Goal: Task Accomplishment & Management: Use online tool/utility

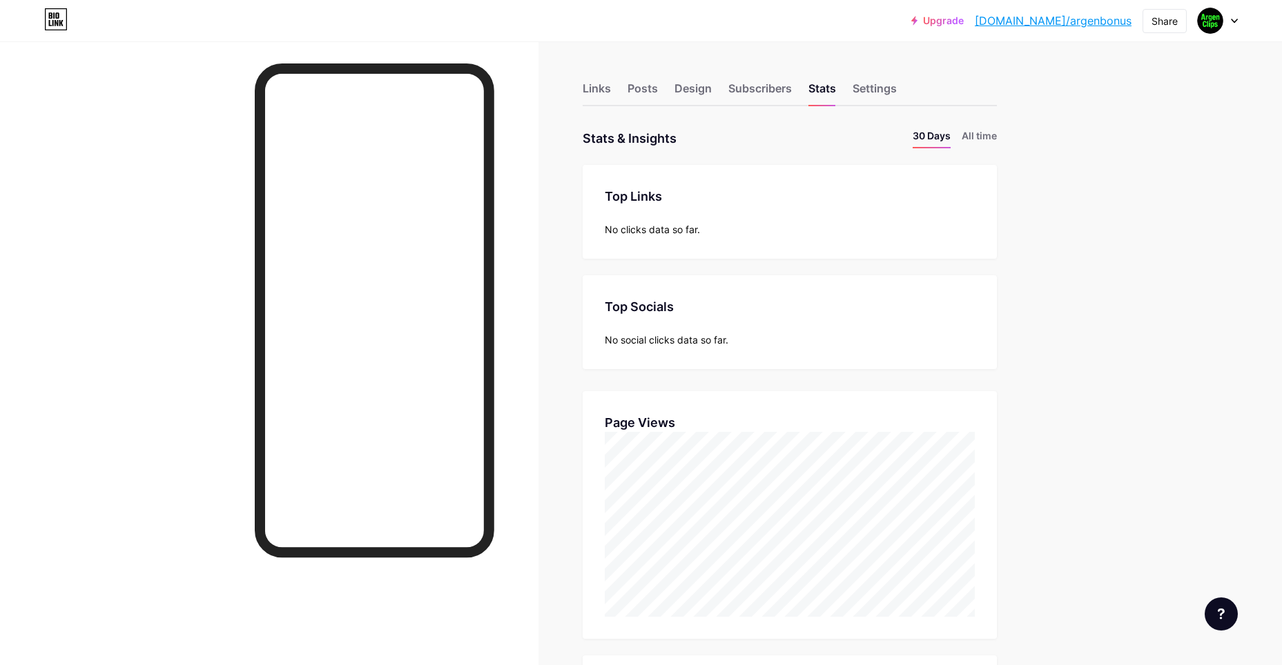
drag, startPoint x: 1120, startPoint y: 418, endPoint x: 1048, endPoint y: 235, distance: 196.7
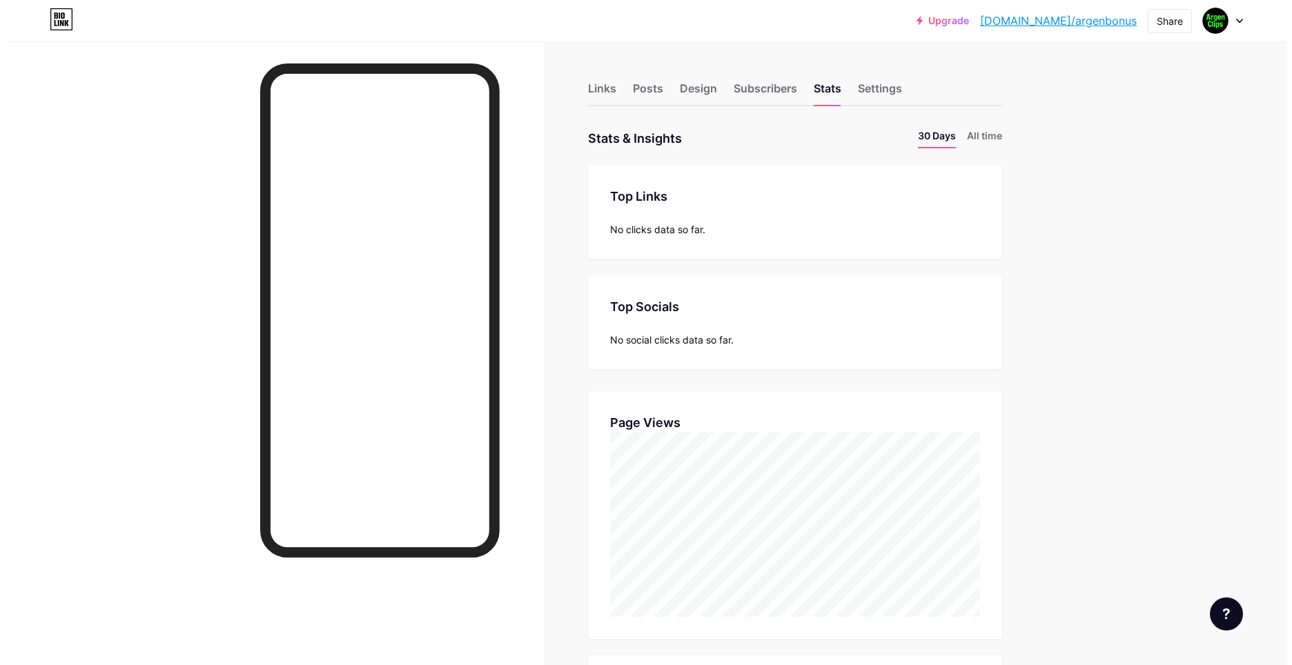
scroll to position [689482, 688866]
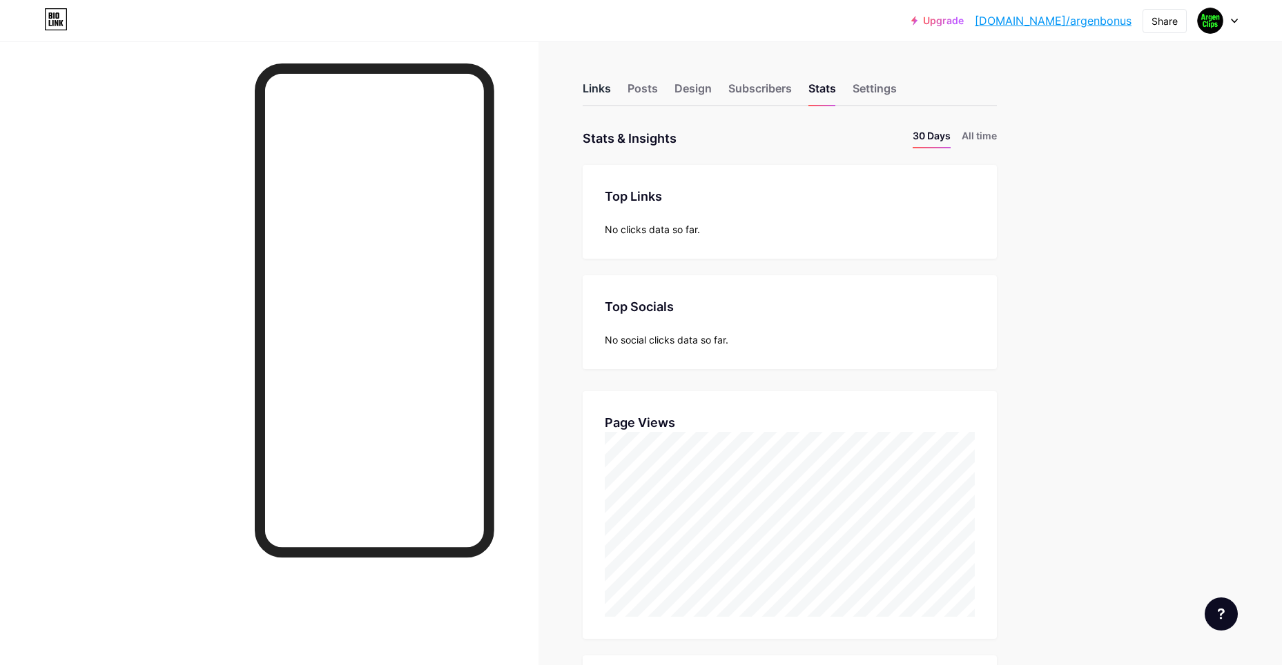
click at [605, 86] on div "Links" at bounding box center [596, 92] width 28 height 25
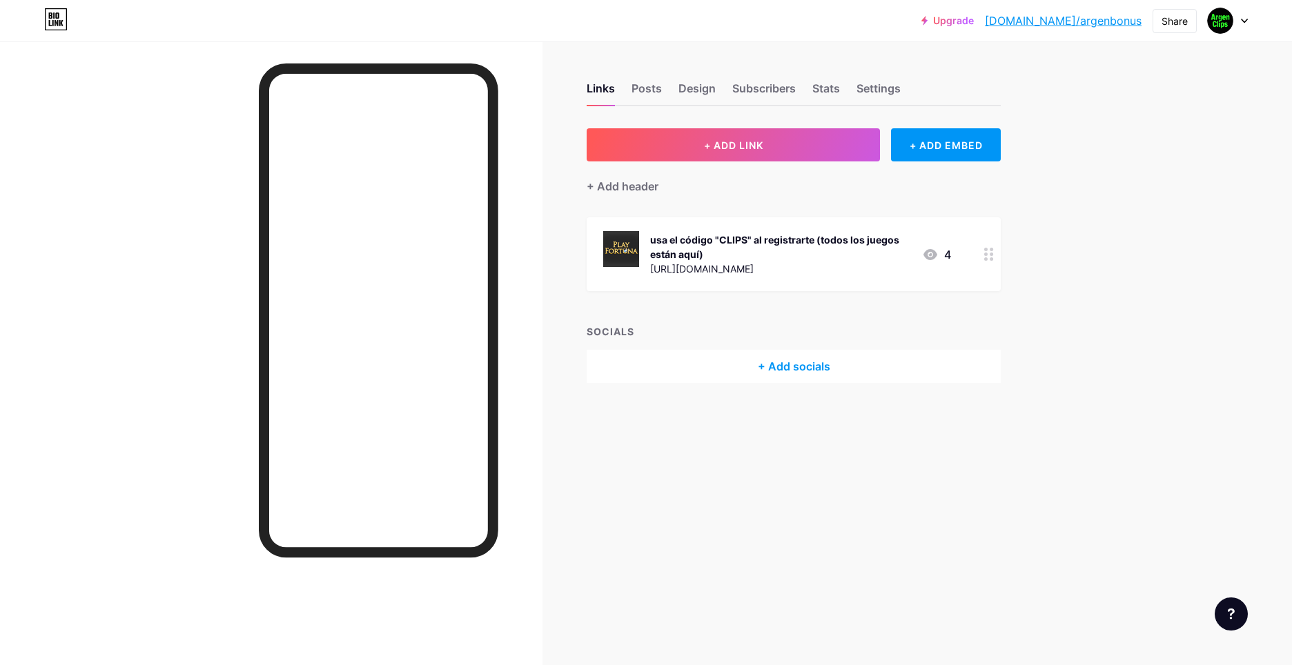
click at [841, 239] on div "usa el código "CLIPS" al registrarte (todos los juegos están aquí)" at bounding box center [780, 247] width 261 height 29
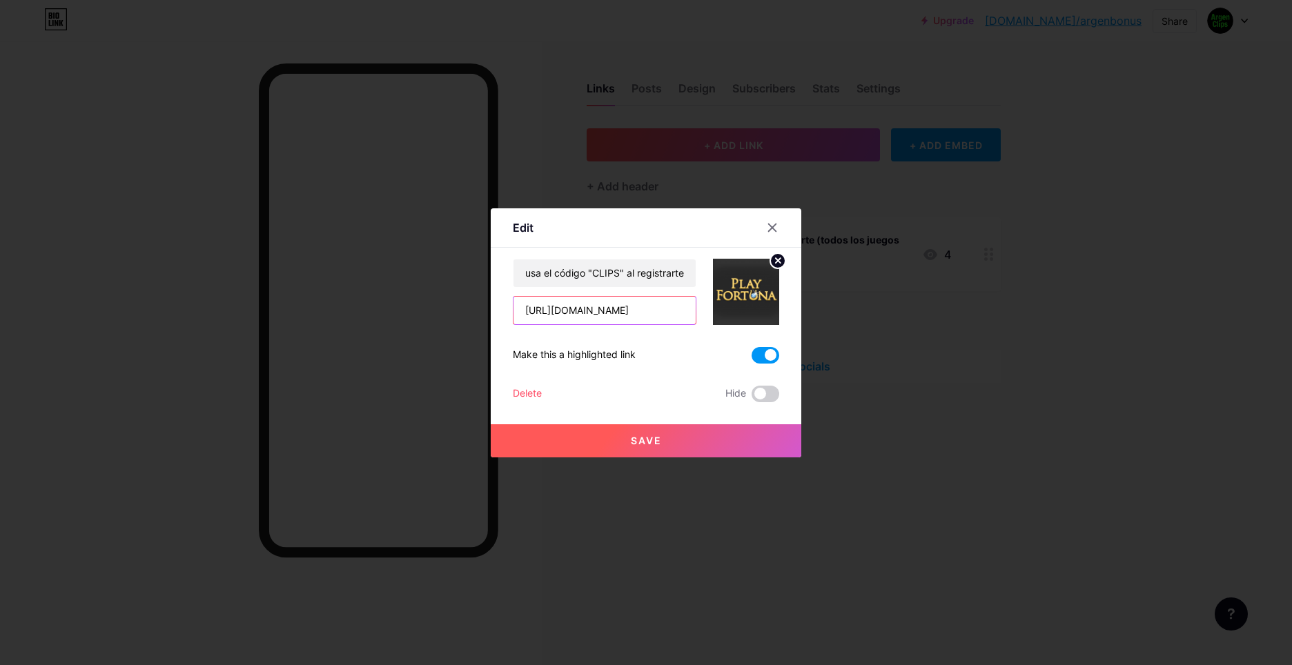
click at [623, 309] on input "[URL][DOMAIN_NAME]" at bounding box center [604, 311] width 182 height 28
drag, startPoint x: 525, startPoint y: 310, endPoint x: 858, endPoint y: 330, distance: 333.9
click at [858, 330] on div "Edit Content YouTube Play YouTube video without leaving your page. ADD Vimeo Pl…" at bounding box center [646, 332] width 1292 height 665
click at [663, 304] on input "[URL][DOMAIN_NAME]" at bounding box center [604, 311] width 182 height 28
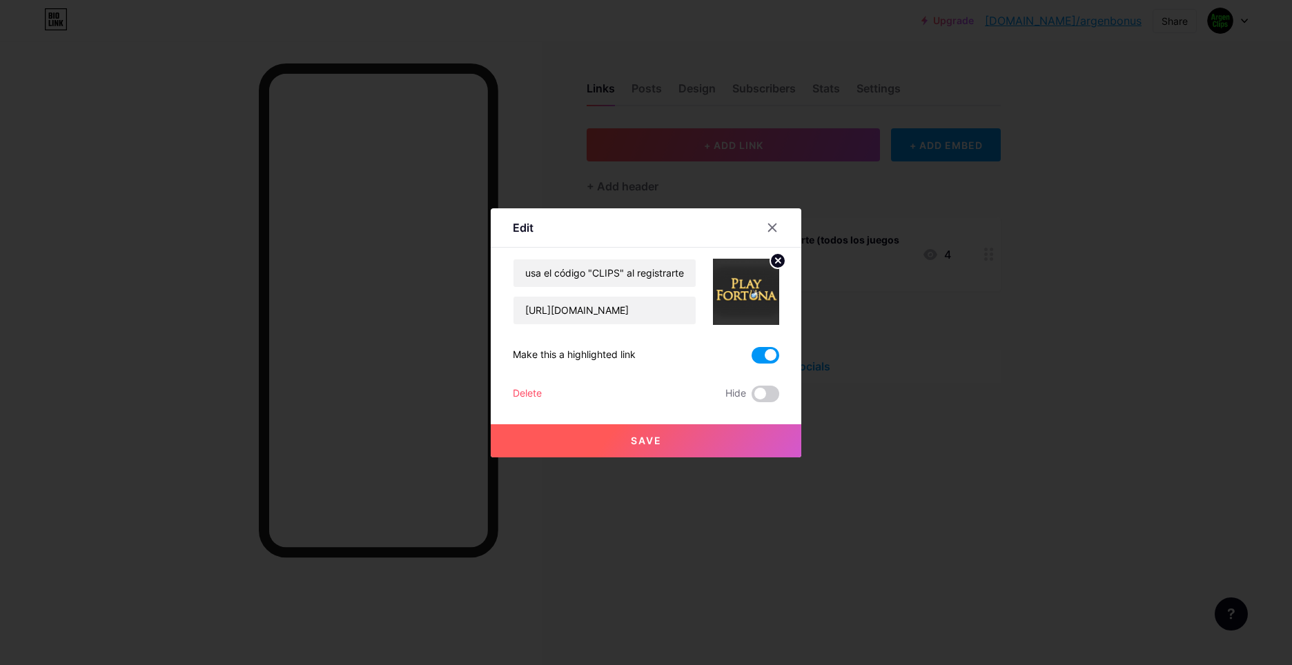
click at [786, 228] on div at bounding box center [780, 227] width 41 height 25
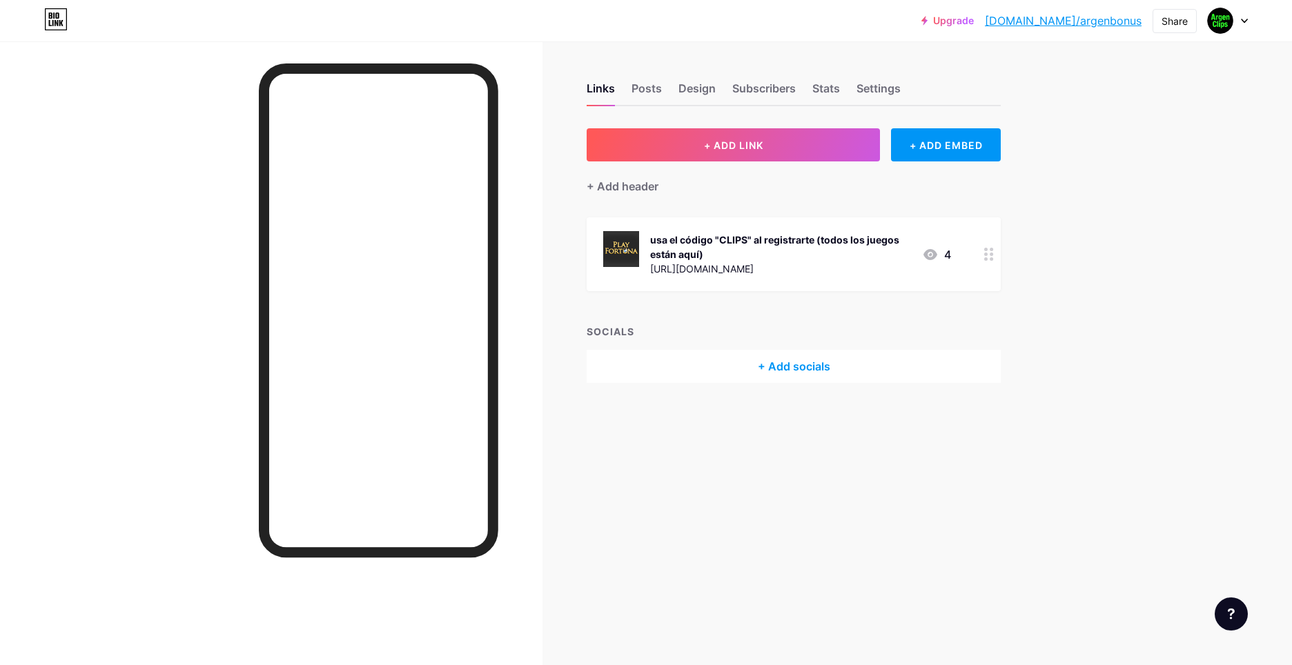
click at [777, 228] on div "usa el código "CLIPS" al registrarte (todos los juegos están aquí) [URL][DOMAIN…" at bounding box center [794, 254] width 414 height 74
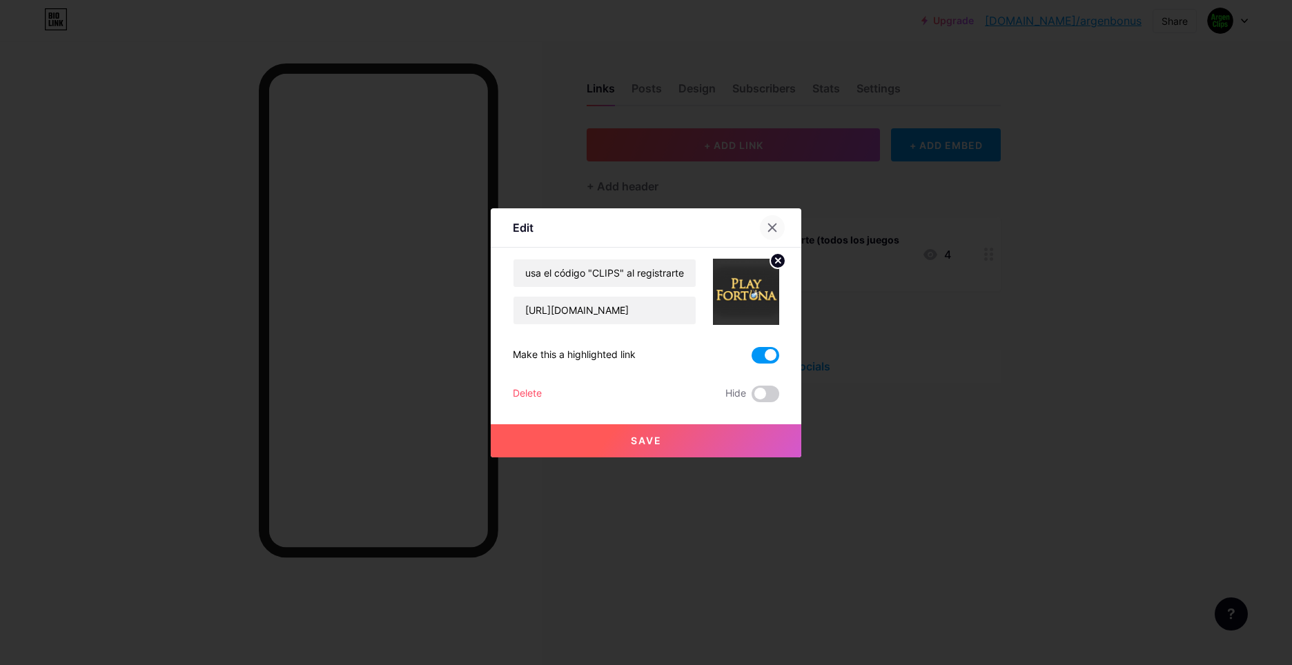
click at [772, 217] on div at bounding box center [772, 227] width 25 height 25
